Goal: Task Accomplishment & Management: Complete application form

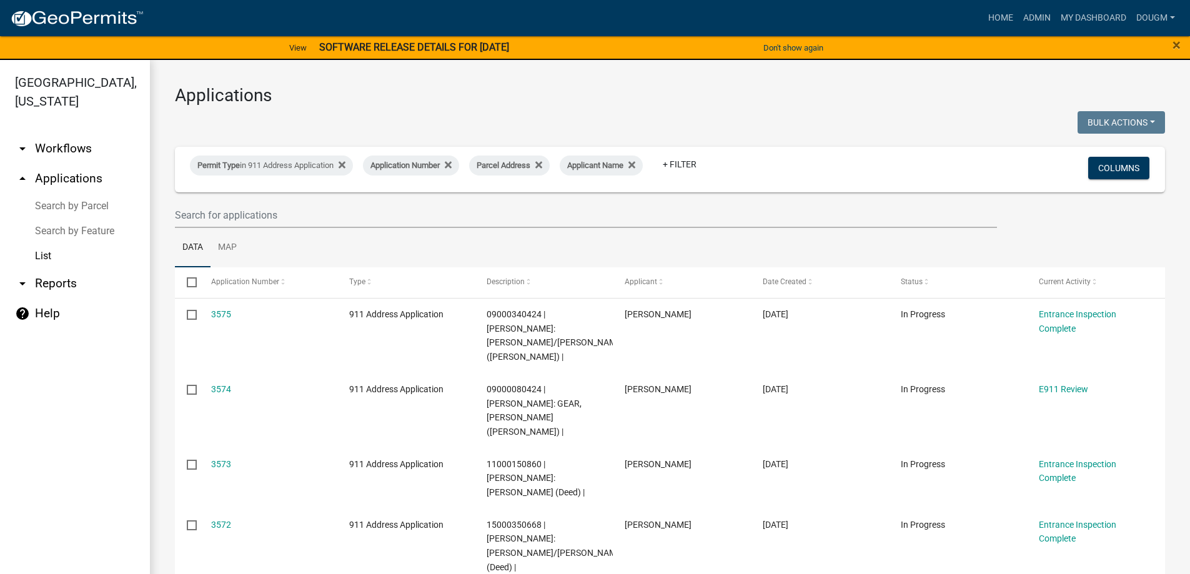
select select "3: 100"
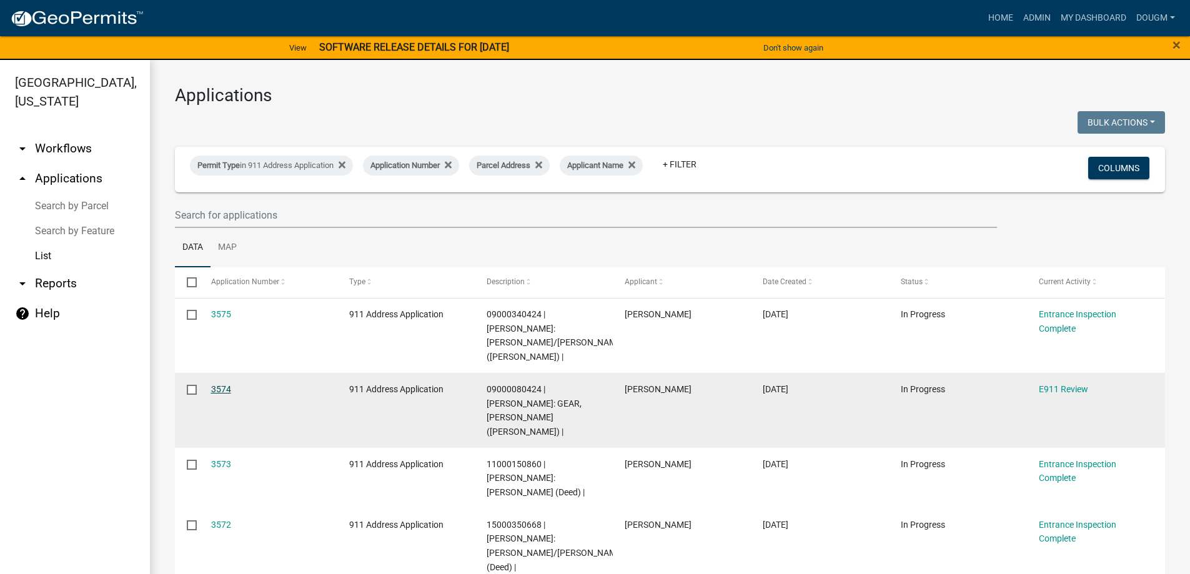
click at [217, 384] on link "3574" at bounding box center [221, 389] width 20 height 10
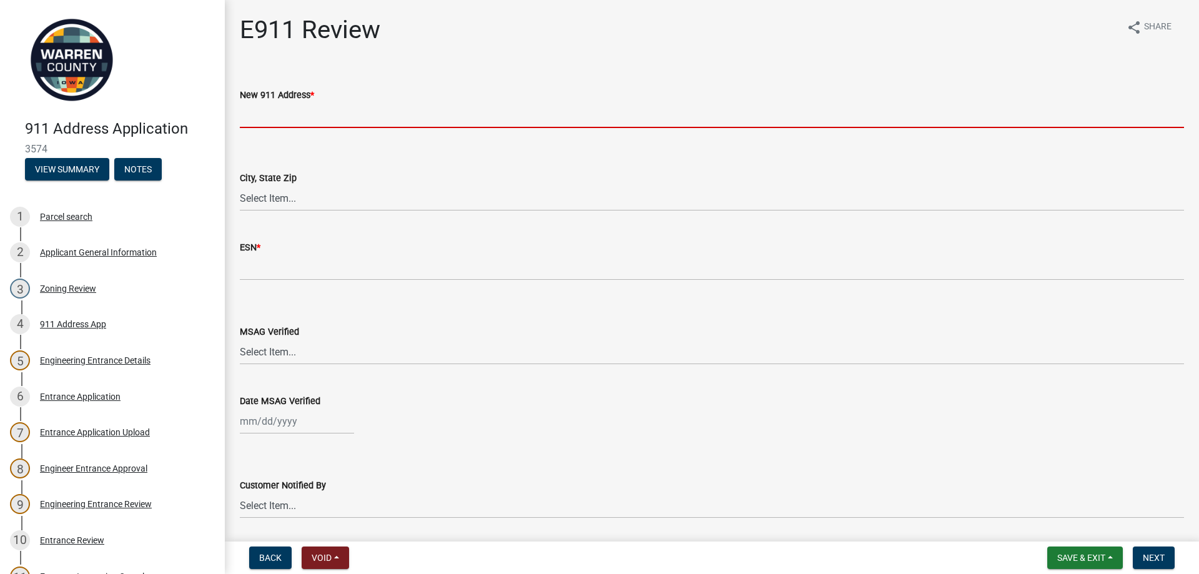
click at [260, 119] on input "New 911 Address *" at bounding box center [712, 115] width 944 height 26
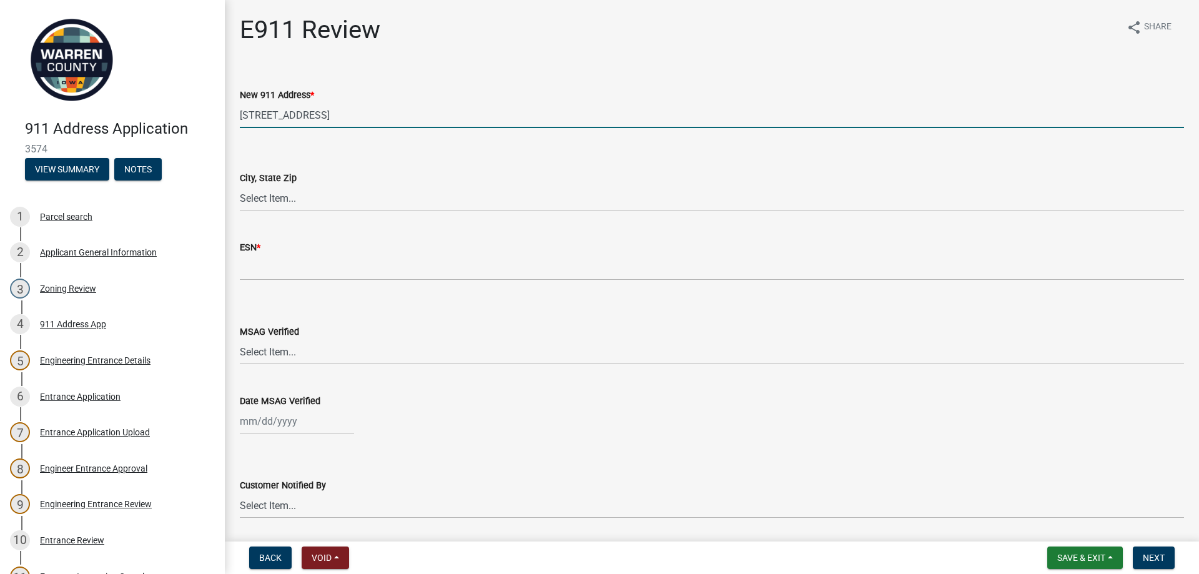
type input "[STREET_ADDRESS]"
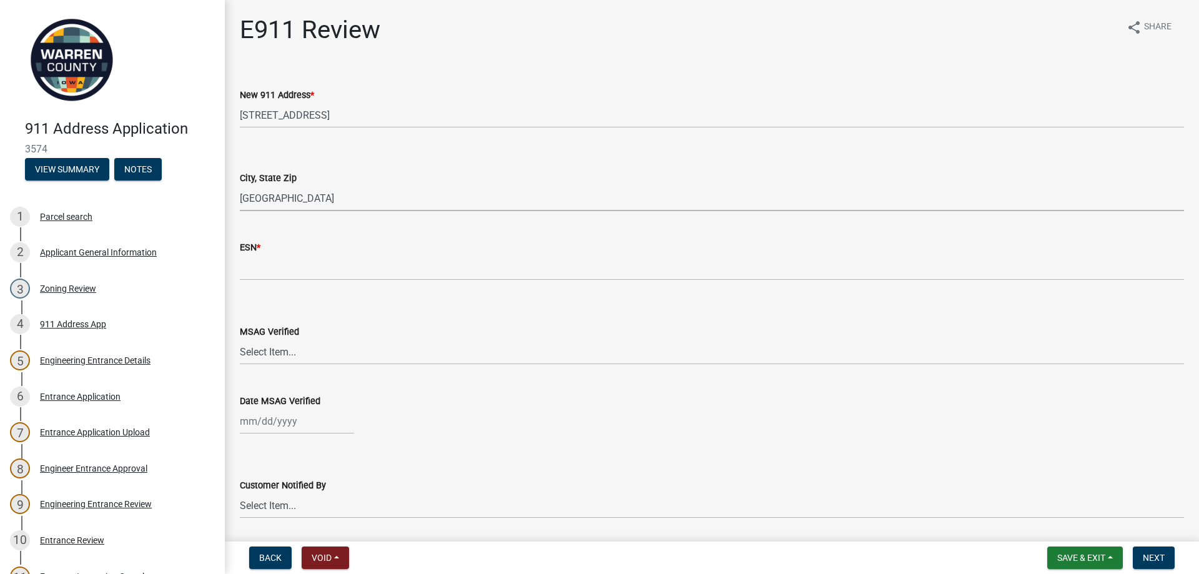
select select "cfddf3ab-84f5-4d43-883e-a13e5c648b32"
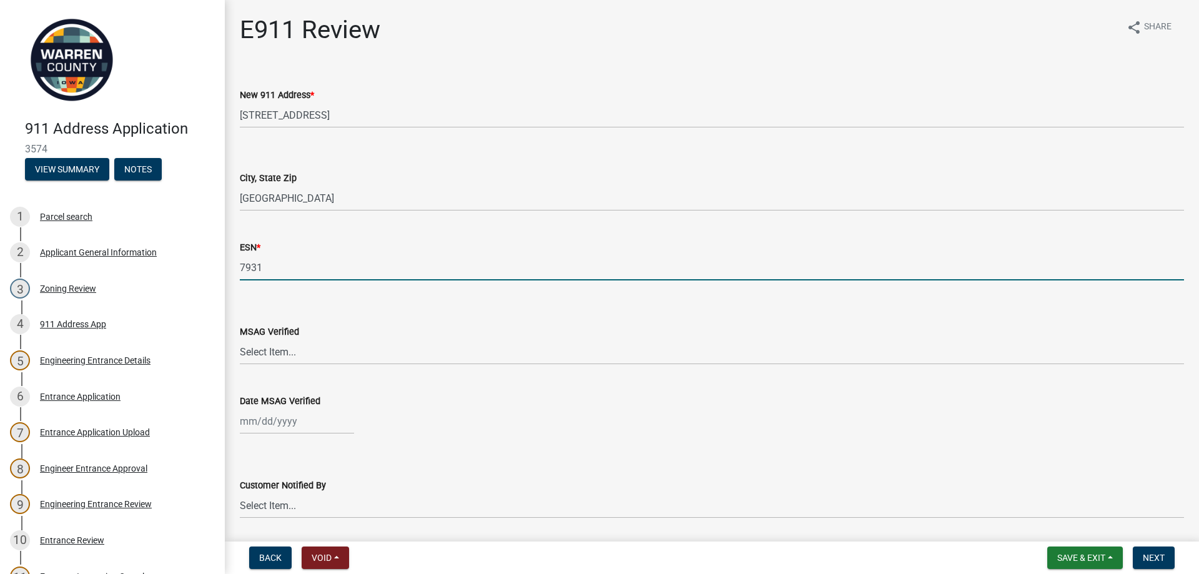
type input "7931"
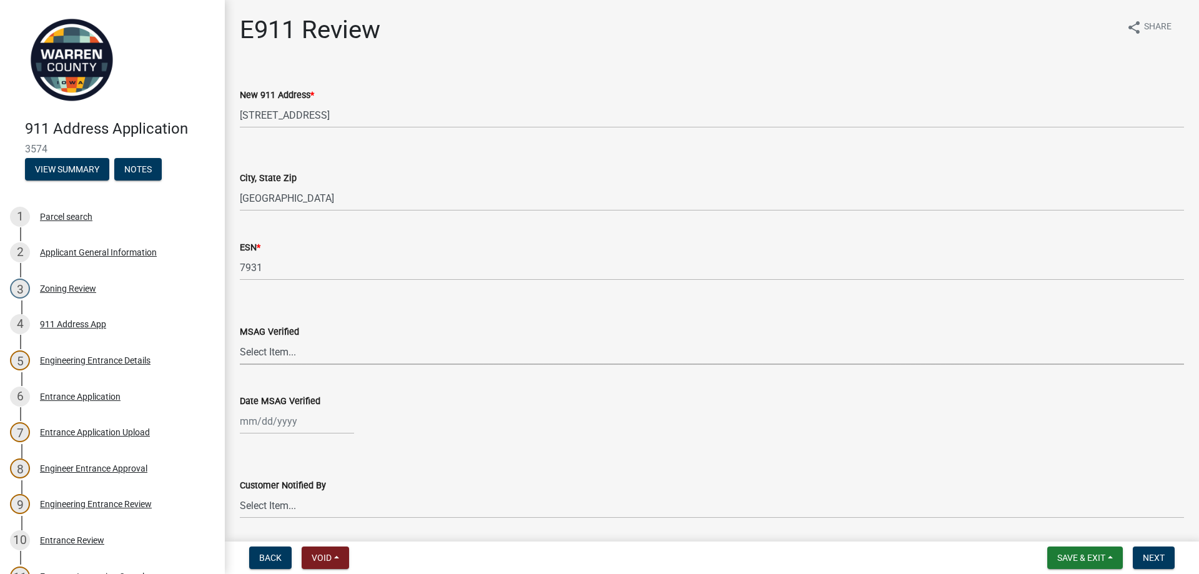
click at [269, 353] on select "Select Item... Yes No" at bounding box center [712, 352] width 944 height 26
click at [240, 339] on select "Select Item... Yes No" at bounding box center [712, 352] width 944 height 26
select select "8c22a609-d59d-42b1-8a9a-85abc4109515"
click at [265, 430] on div at bounding box center [297, 421] width 114 height 26
select select "9"
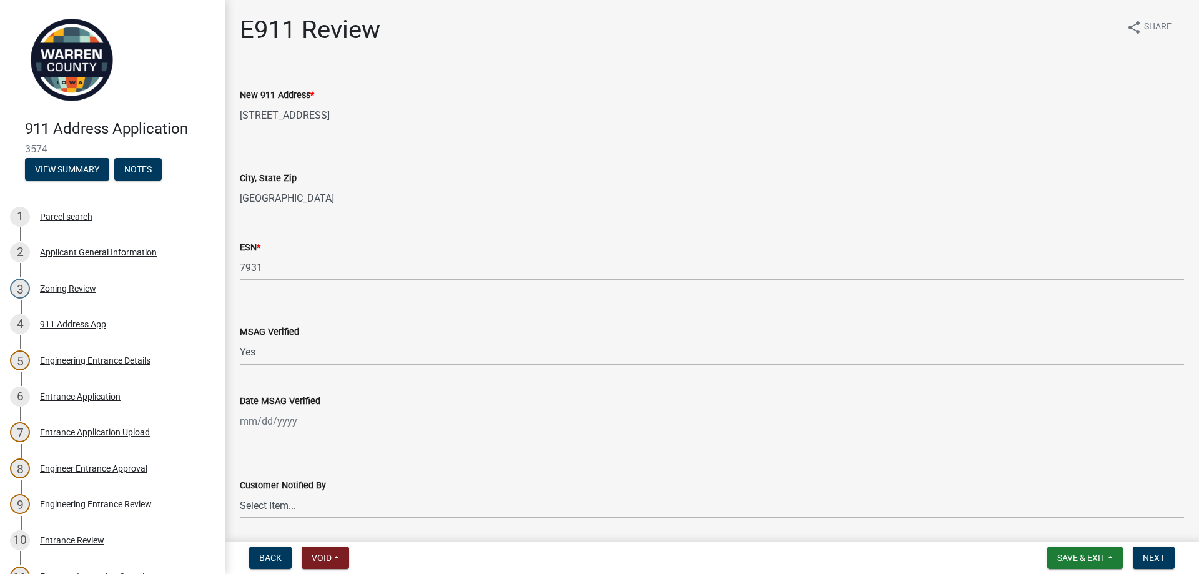
select select "2025"
click at [253, 332] on div "15" at bounding box center [252, 335] width 20 height 20
type input "[DATE]"
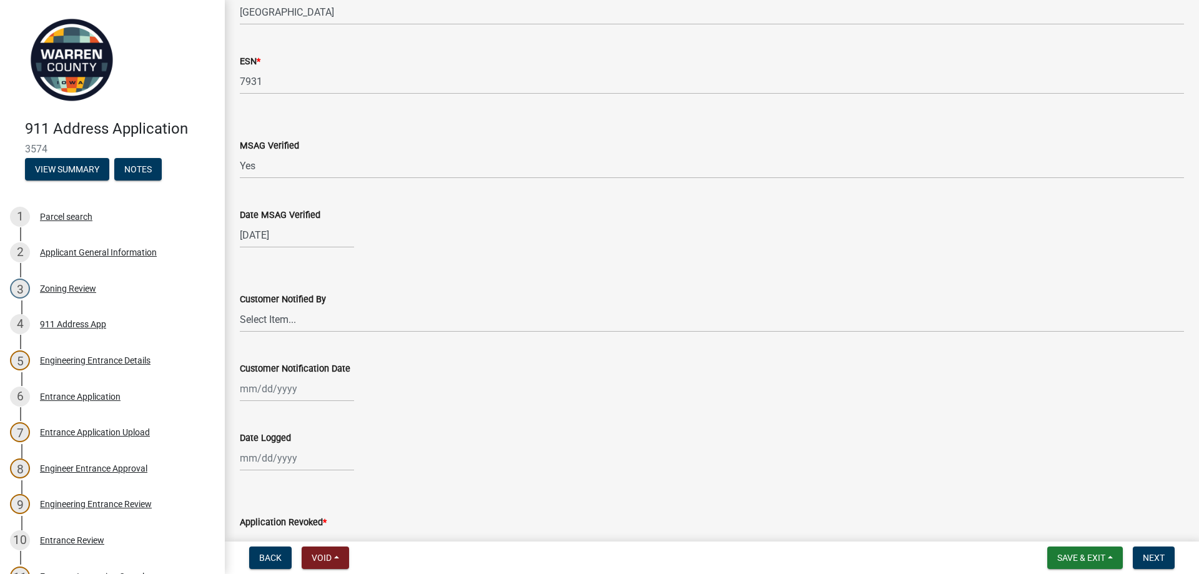
scroll to position [187, 0]
click at [277, 318] on select "Select Item... Phone Letter Phone and Letter" at bounding box center [712, 318] width 944 height 26
click at [240, 305] on select "Select Item... Phone Letter Phone and Letter" at bounding box center [712, 318] width 944 height 26
select select "776e5866-48fe-4455-8c4b-917c3f553778"
select select "9"
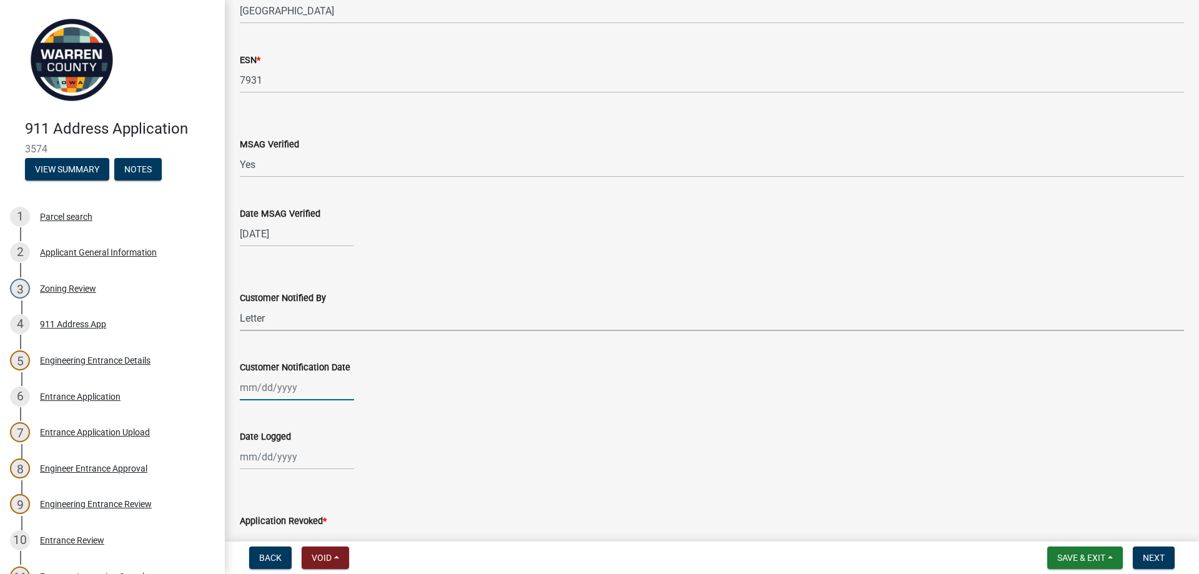
select select "2025"
click at [261, 389] on div "[PERSON_NAME] Feb Mar Apr [PERSON_NAME][DATE] Oct Nov [DATE] 1526 1527 1528 152…" at bounding box center [297, 388] width 114 height 26
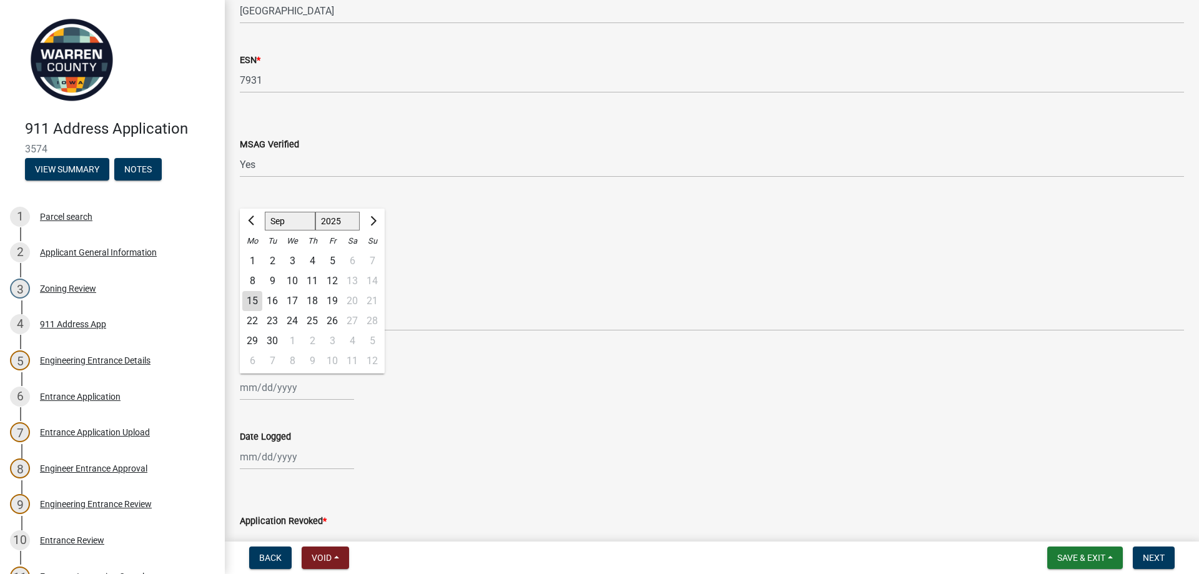
click at [249, 299] on div "15" at bounding box center [252, 301] width 20 height 20
type input "[DATE]"
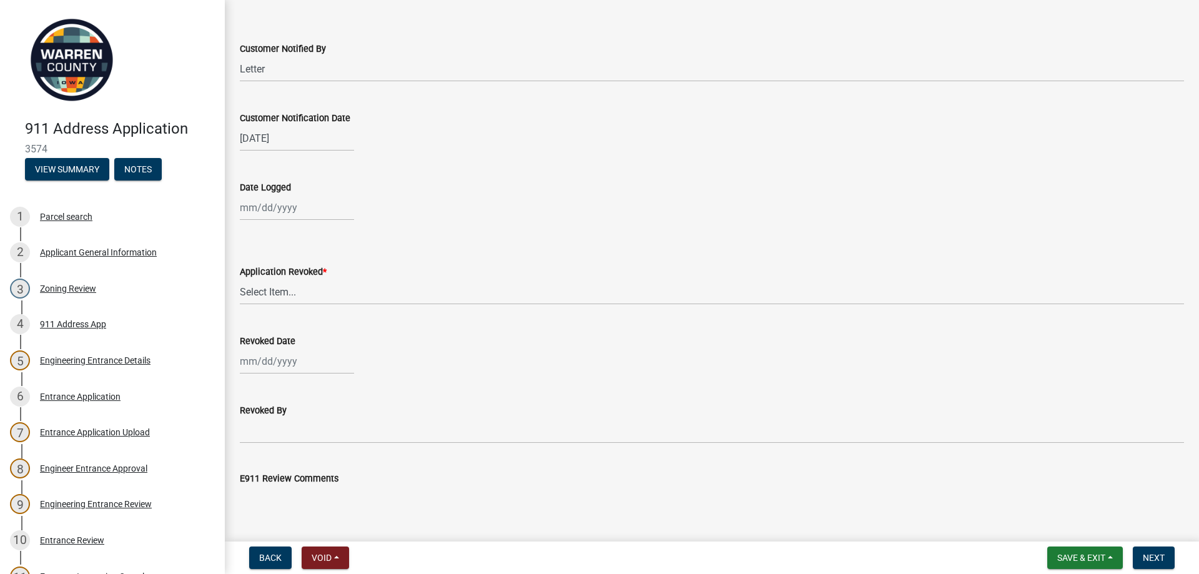
scroll to position [437, 0]
click at [269, 209] on div at bounding box center [297, 207] width 114 height 26
select select "9"
select select "2025"
click at [256, 315] on div "15" at bounding box center [252, 314] width 20 height 20
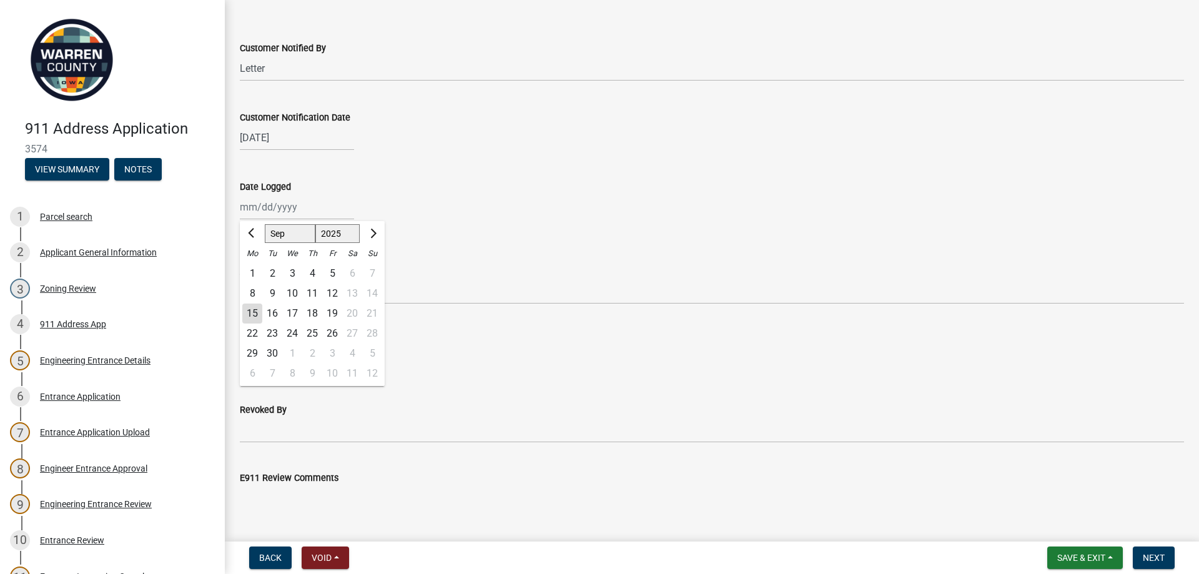
type input "[DATE]"
click at [247, 287] on select "Select Item... Yes No" at bounding box center [712, 292] width 944 height 26
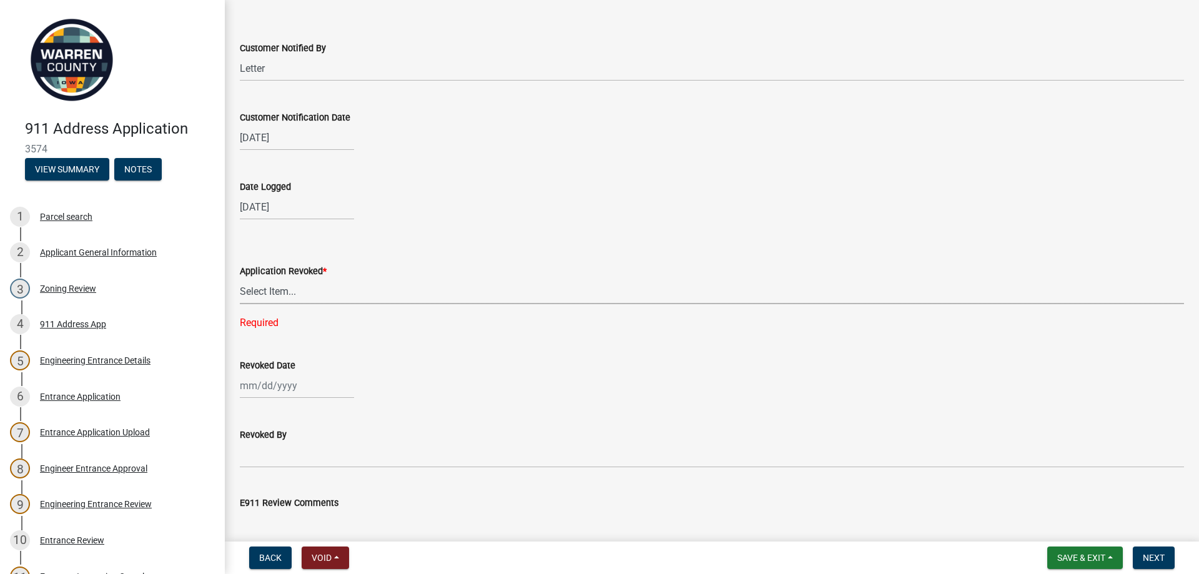
click at [286, 290] on select "Select Item... Yes No" at bounding box center [712, 292] width 944 height 26
click at [240, 279] on select "Select Item... Yes No" at bounding box center [712, 292] width 944 height 26
select select "c98b9208-48c9-4ce6-b75d-2f61592d01a5"
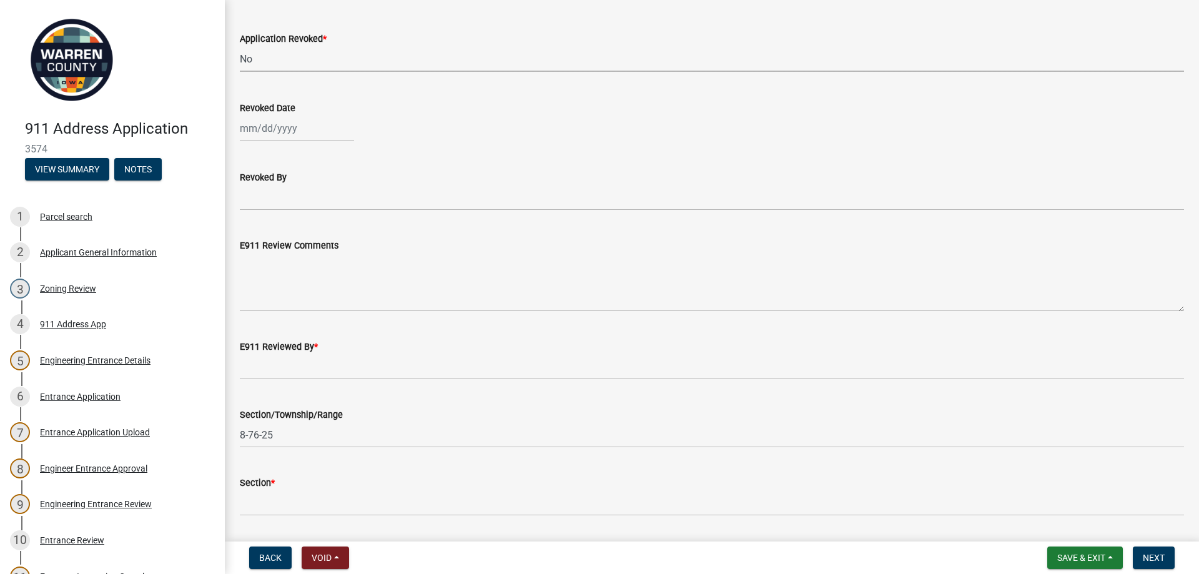
scroll to position [687, 0]
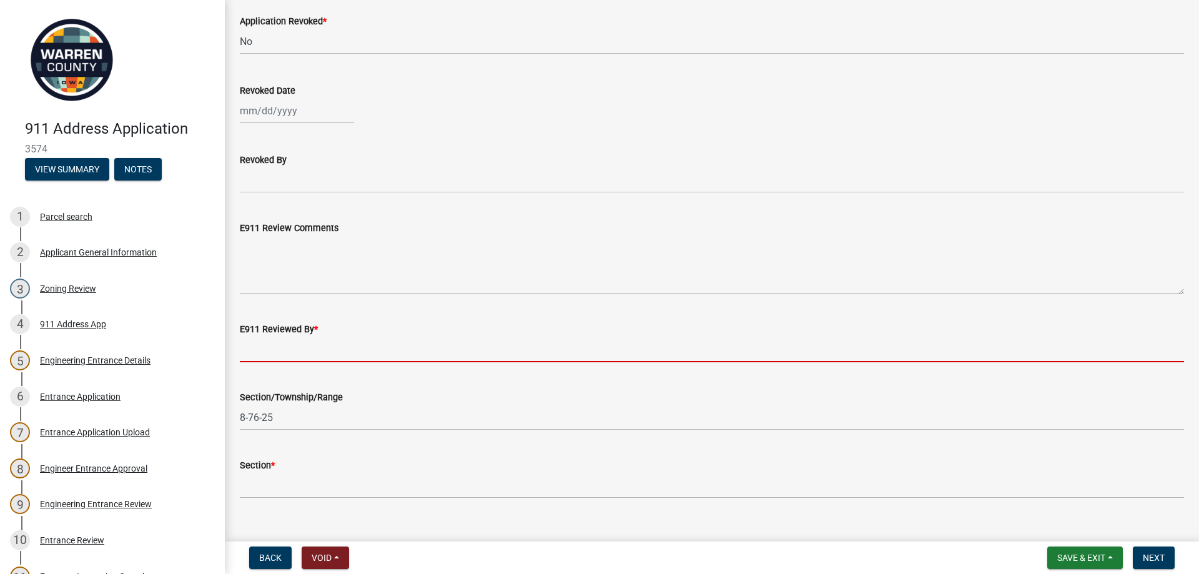
click at [258, 358] on input "E911 Reviewed By *" at bounding box center [712, 350] width 944 height 26
type input "[PERSON_NAME]"
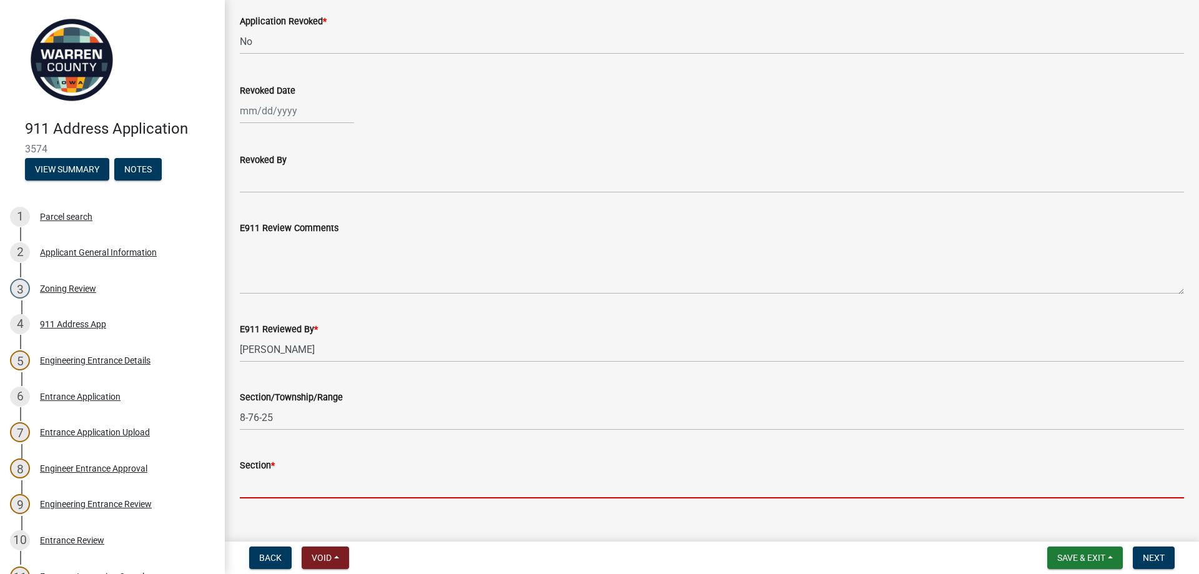
click at [265, 482] on input "Section *" at bounding box center [712, 486] width 944 height 26
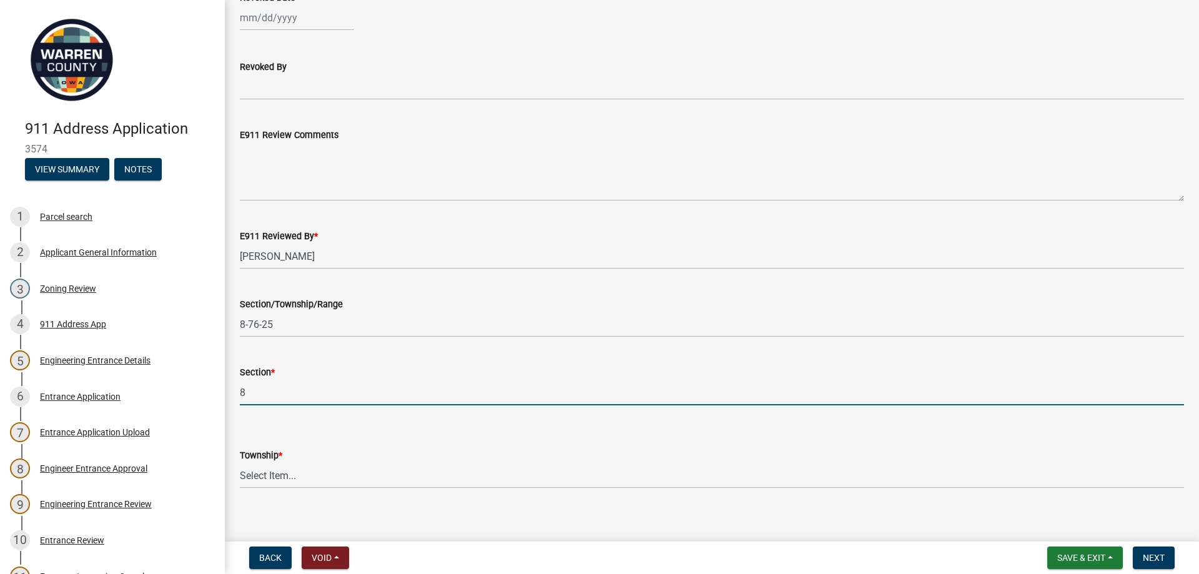
scroll to position [792, 0]
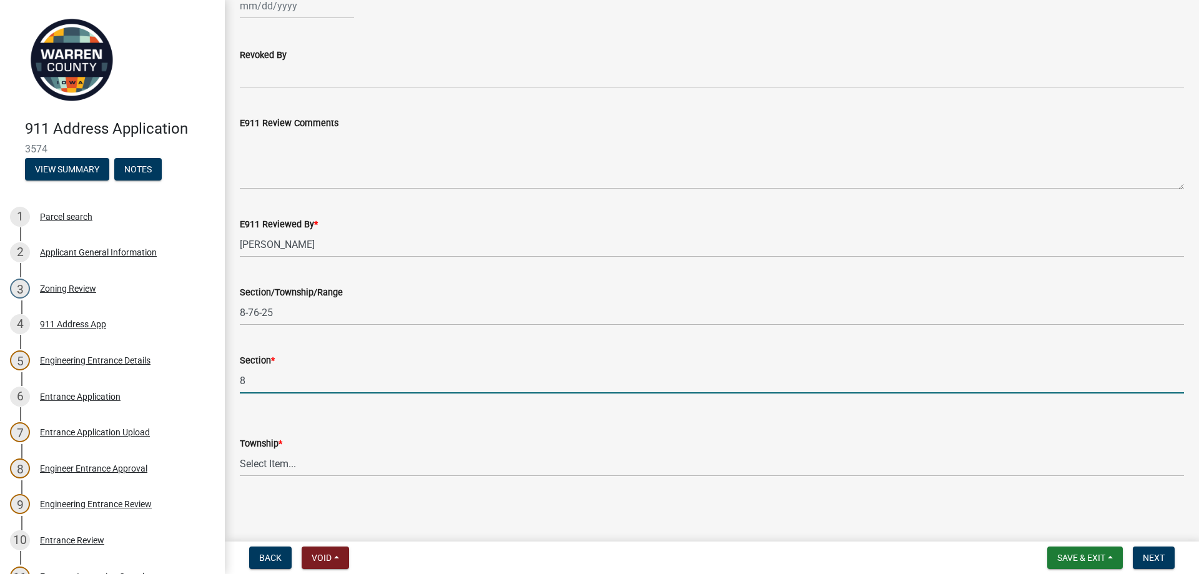
type input "8"
click at [280, 464] on select "Select Item... [PERSON_NAME] [PERSON_NAME] [PERSON_NAME] Liberty [PERSON_NAME] …" at bounding box center [712, 464] width 944 height 26
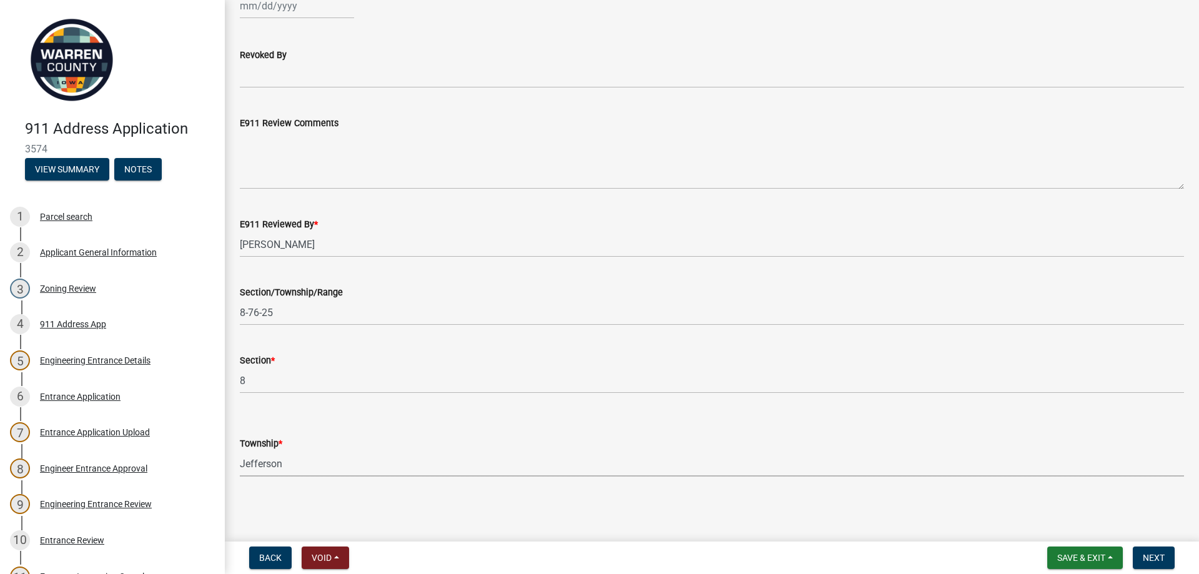
click at [240, 451] on select "Select Item... [PERSON_NAME] [PERSON_NAME] [PERSON_NAME] Liberty [PERSON_NAME] …" at bounding box center [712, 464] width 944 height 26
select select "2df1fdac-6d17-4bc4-b802-ee7636288e06"
click at [1159, 555] on span "Next" at bounding box center [1154, 558] width 22 height 10
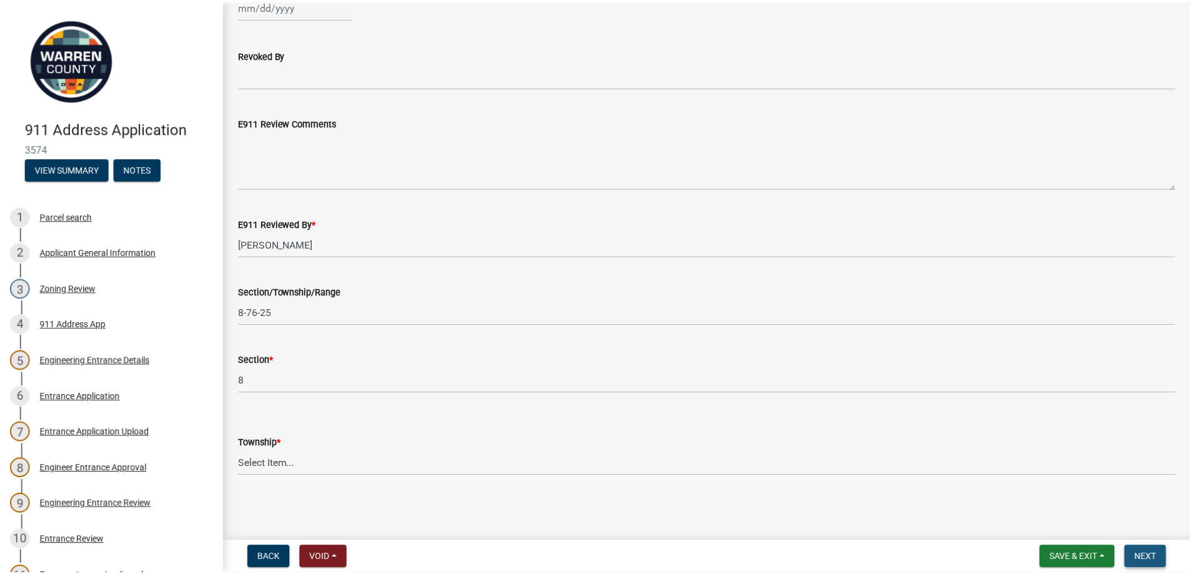
scroll to position [0, 0]
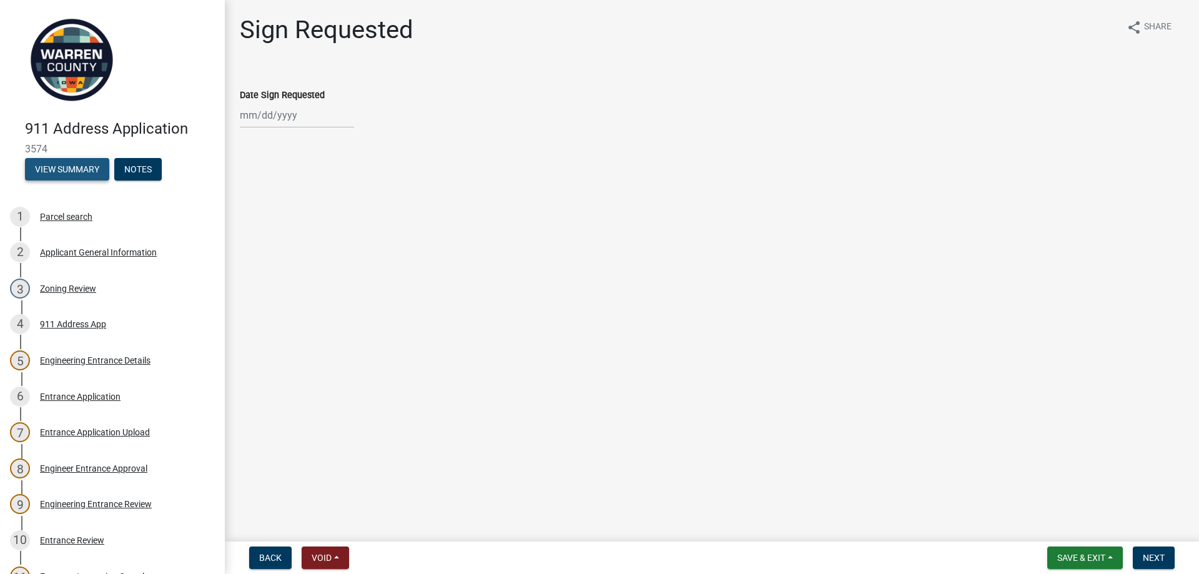
click at [43, 169] on button "View Summary" at bounding box center [67, 169] width 84 height 22
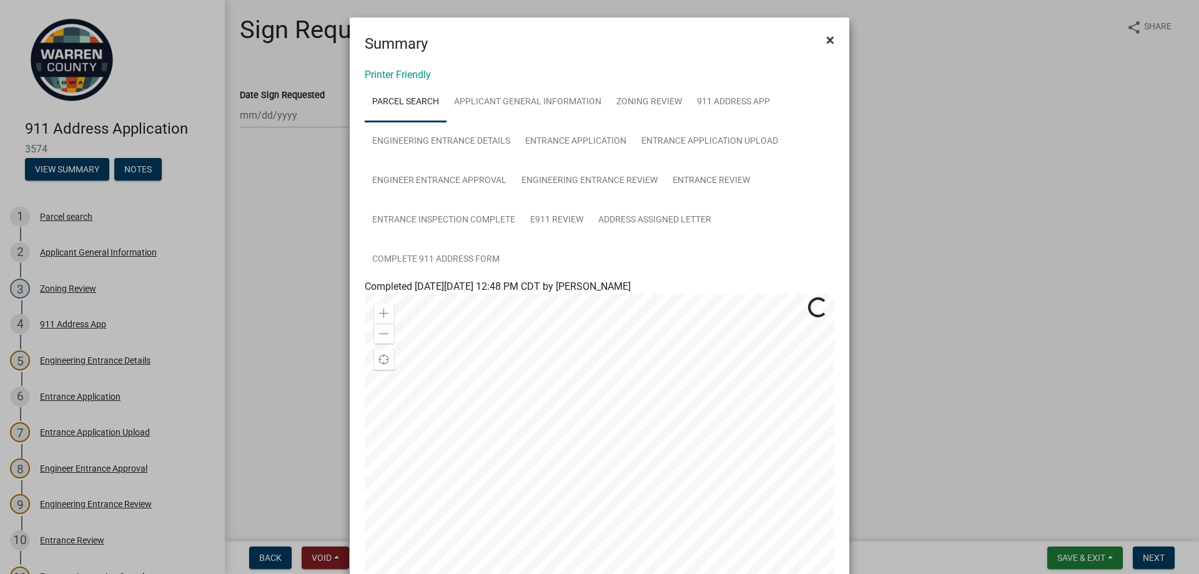
click at [826, 42] on span "×" at bounding box center [830, 39] width 8 height 17
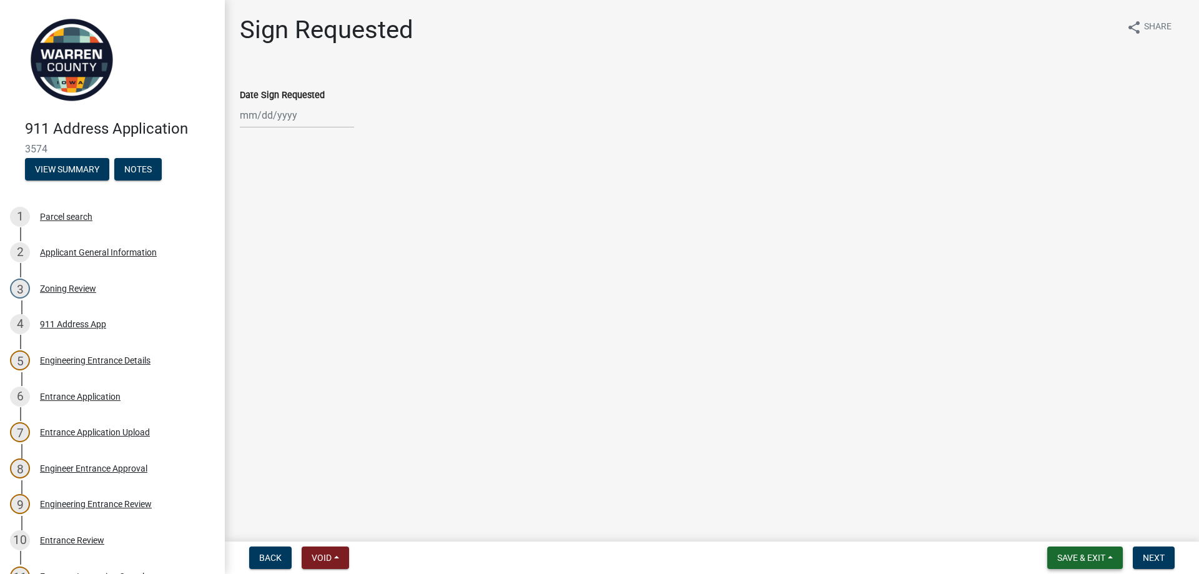
click at [1080, 553] on span "Save & Exit" at bounding box center [1081, 558] width 48 height 10
click at [1065, 531] on button "Save & Exit" at bounding box center [1073, 525] width 100 height 30
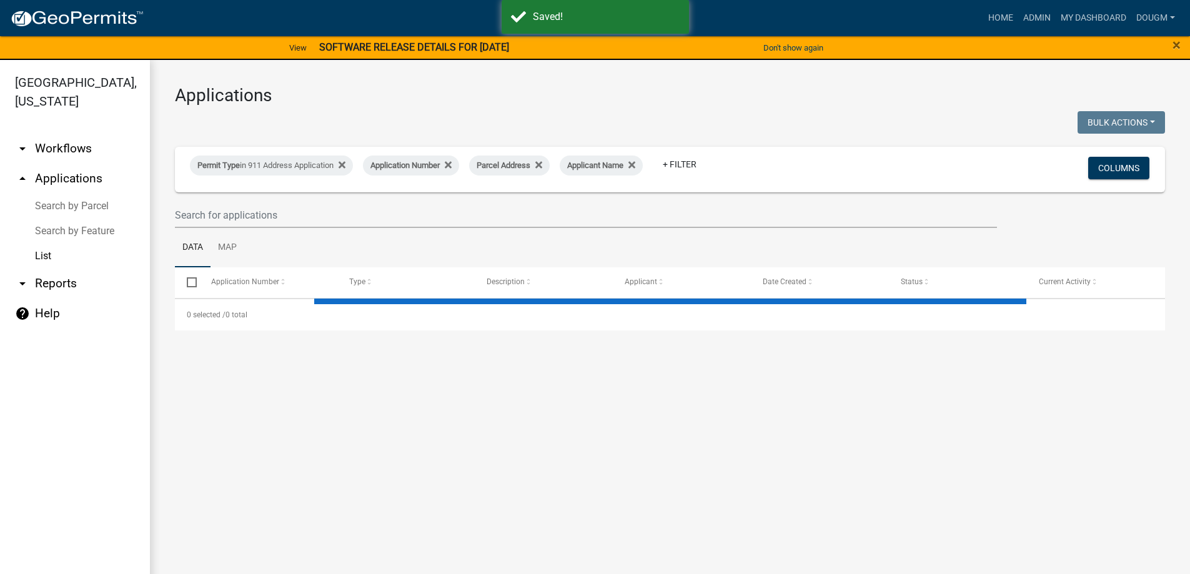
select select "3: 100"
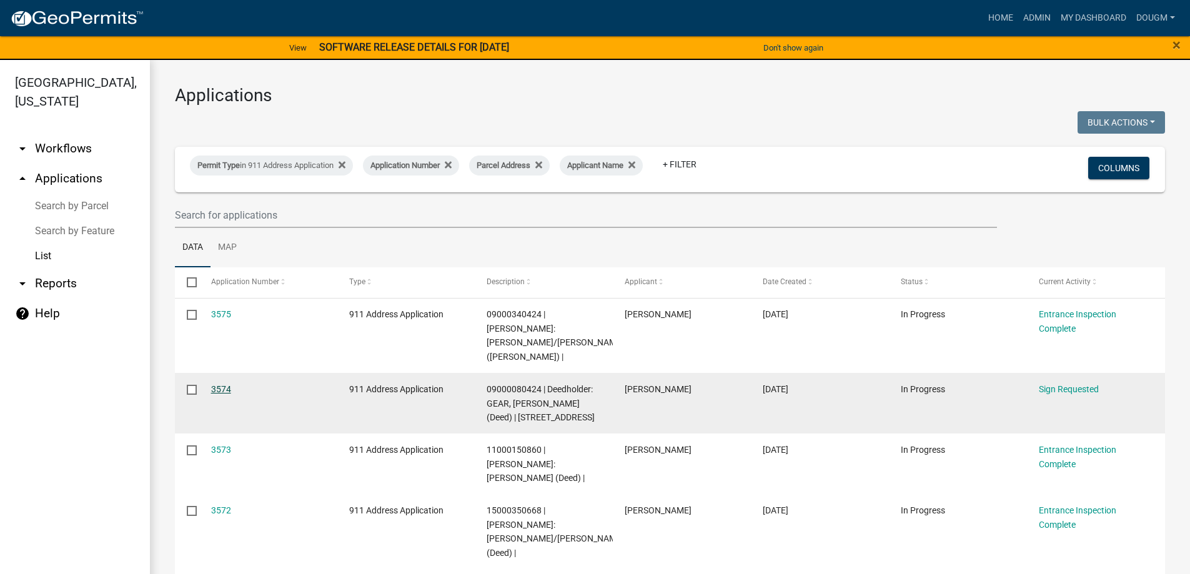
click at [221, 384] on link "3574" at bounding box center [221, 389] width 20 height 10
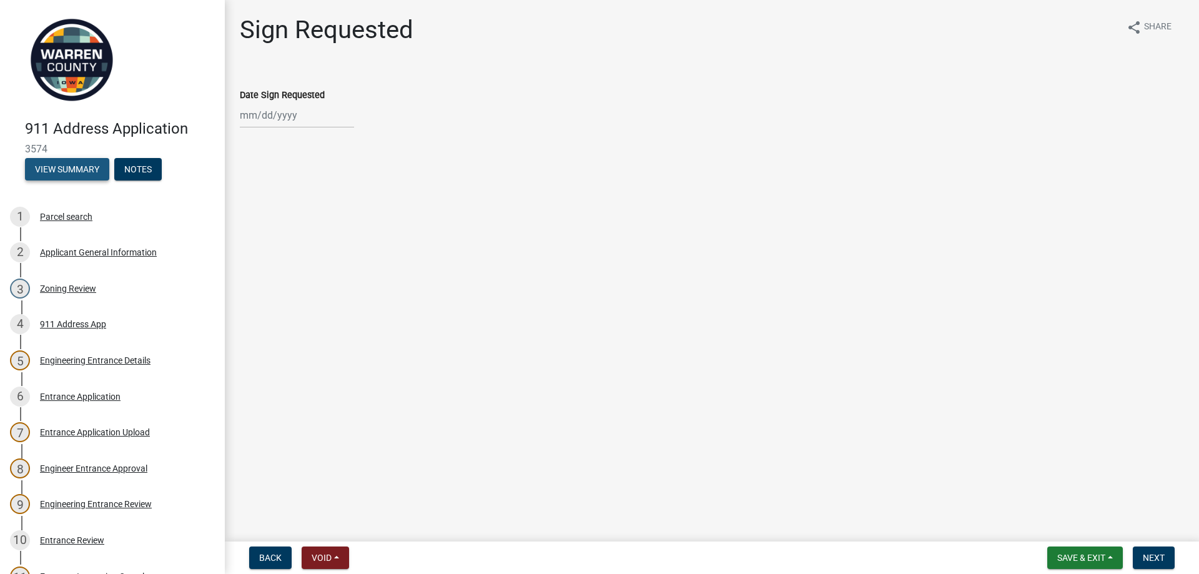
click at [92, 163] on button "View Summary" at bounding box center [67, 169] width 84 height 22
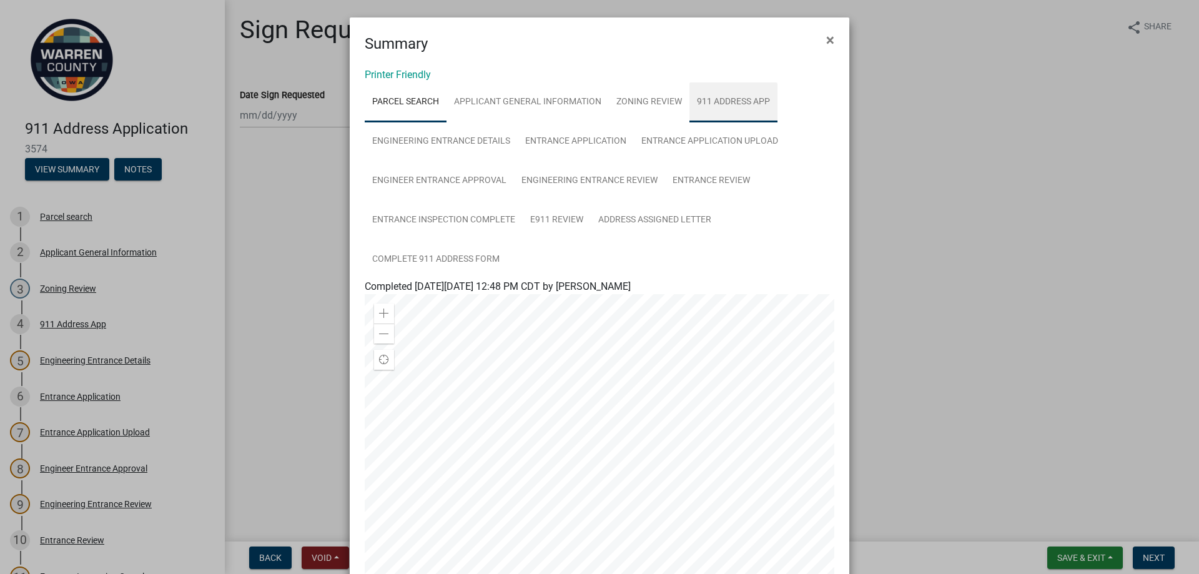
click at [721, 92] on link "911 Address App" at bounding box center [734, 102] width 88 height 40
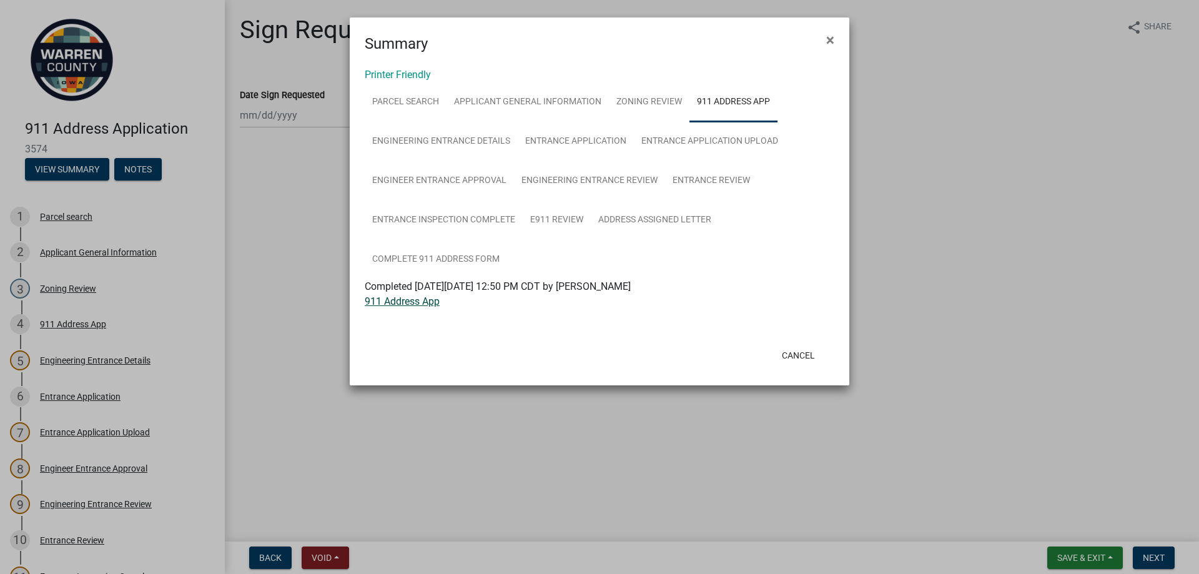
click at [397, 301] on link "911 Address App" at bounding box center [402, 301] width 75 height 12
click at [667, 209] on link "Address Assigned Letter" at bounding box center [655, 220] width 128 height 40
click at [434, 300] on link "Address Assigned Letter" at bounding box center [418, 301] width 106 height 12
click at [800, 358] on button "Cancel" at bounding box center [798, 355] width 53 height 22
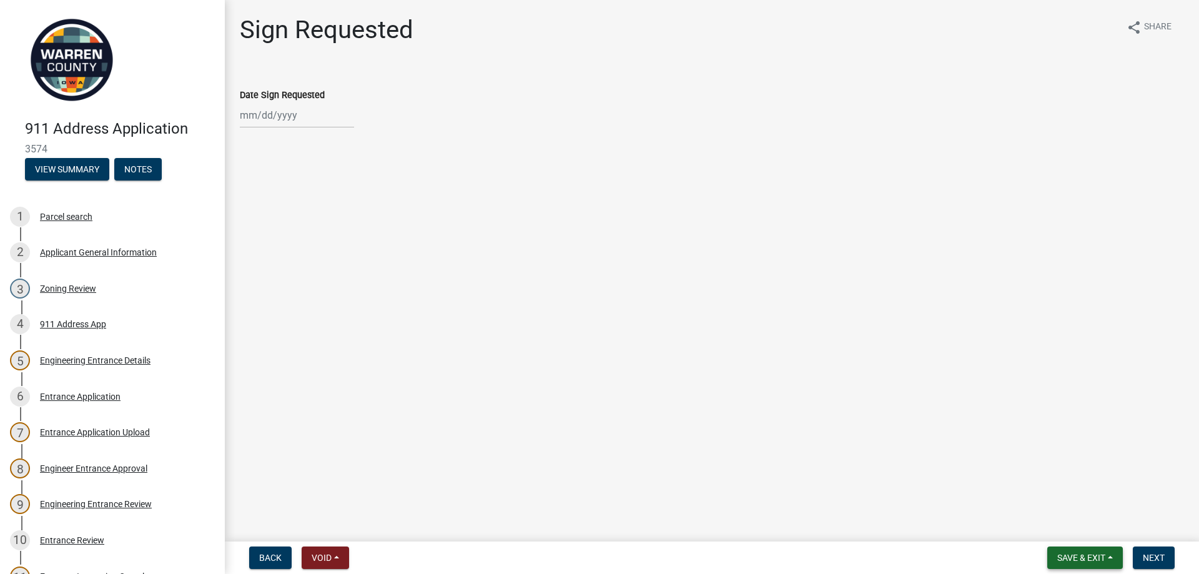
click at [1099, 558] on span "Save & Exit" at bounding box center [1081, 558] width 48 height 10
click at [1060, 519] on button "Save & Exit" at bounding box center [1073, 525] width 100 height 30
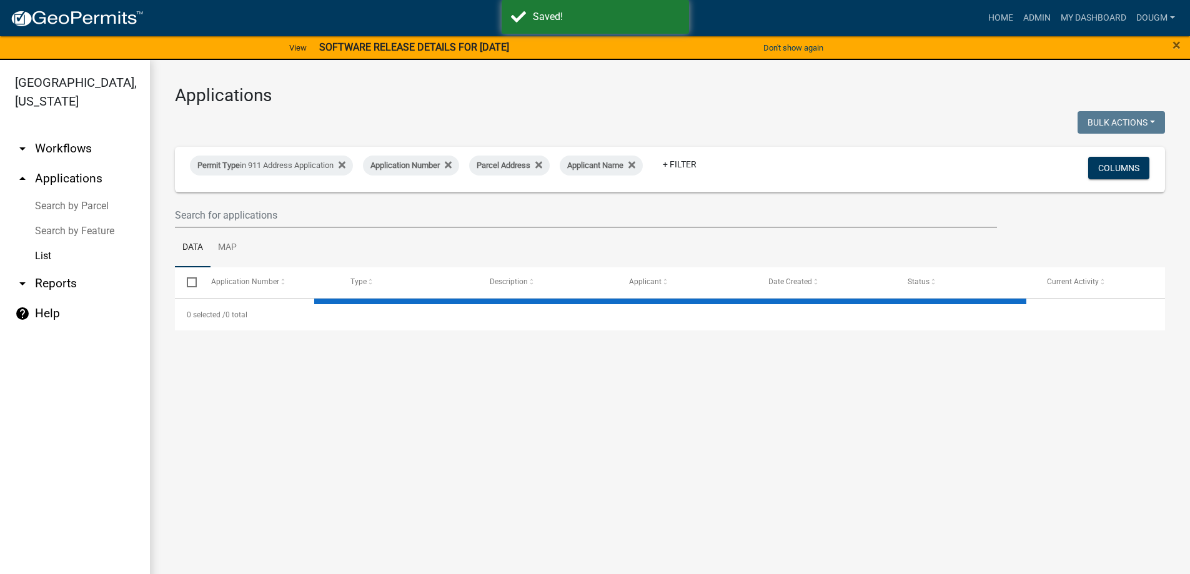
select select "3: 100"
